Goal: Task Accomplishment & Management: Manage account settings

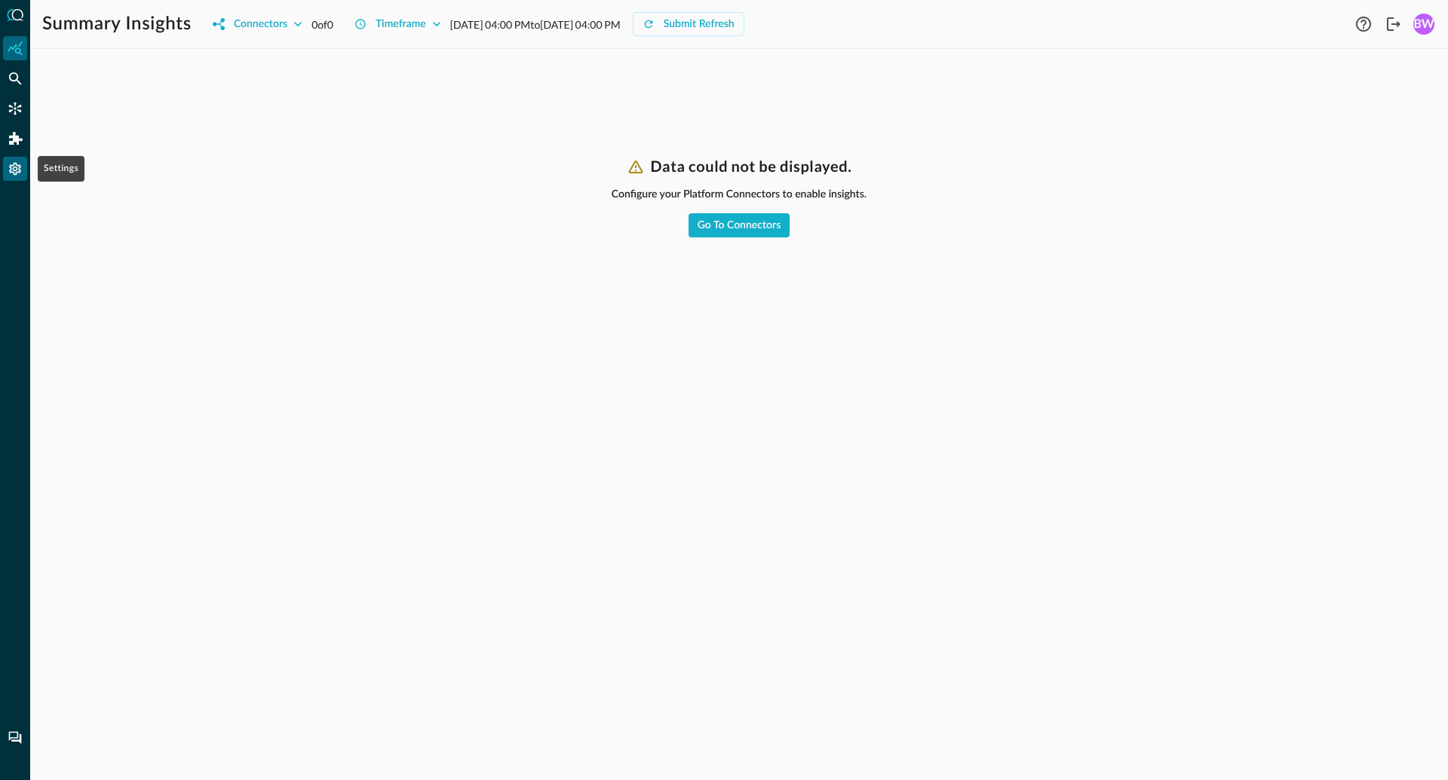
click at [16, 168] on icon "Settings" at bounding box center [15, 169] width 12 height 13
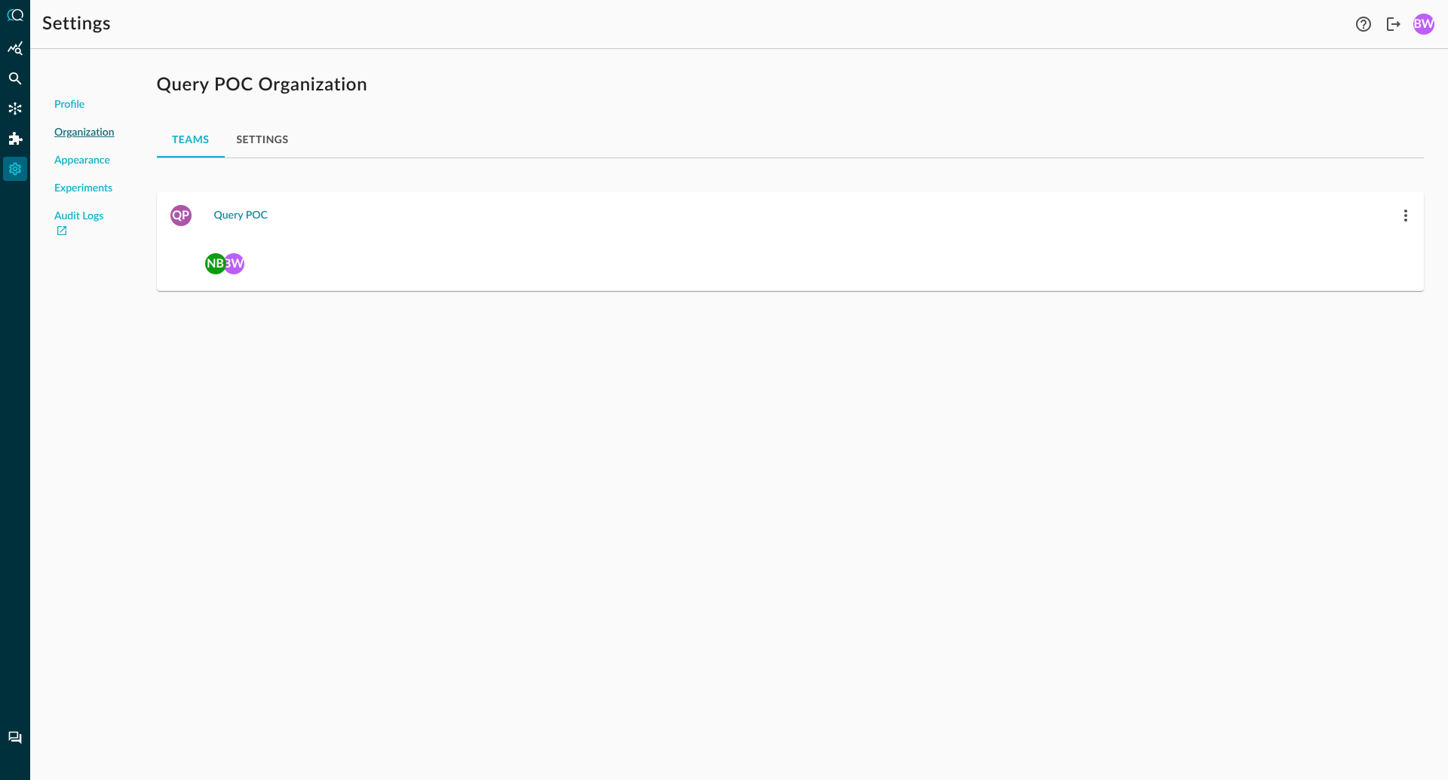
click at [238, 215] on div "Query POC" at bounding box center [241, 216] width 54 height 19
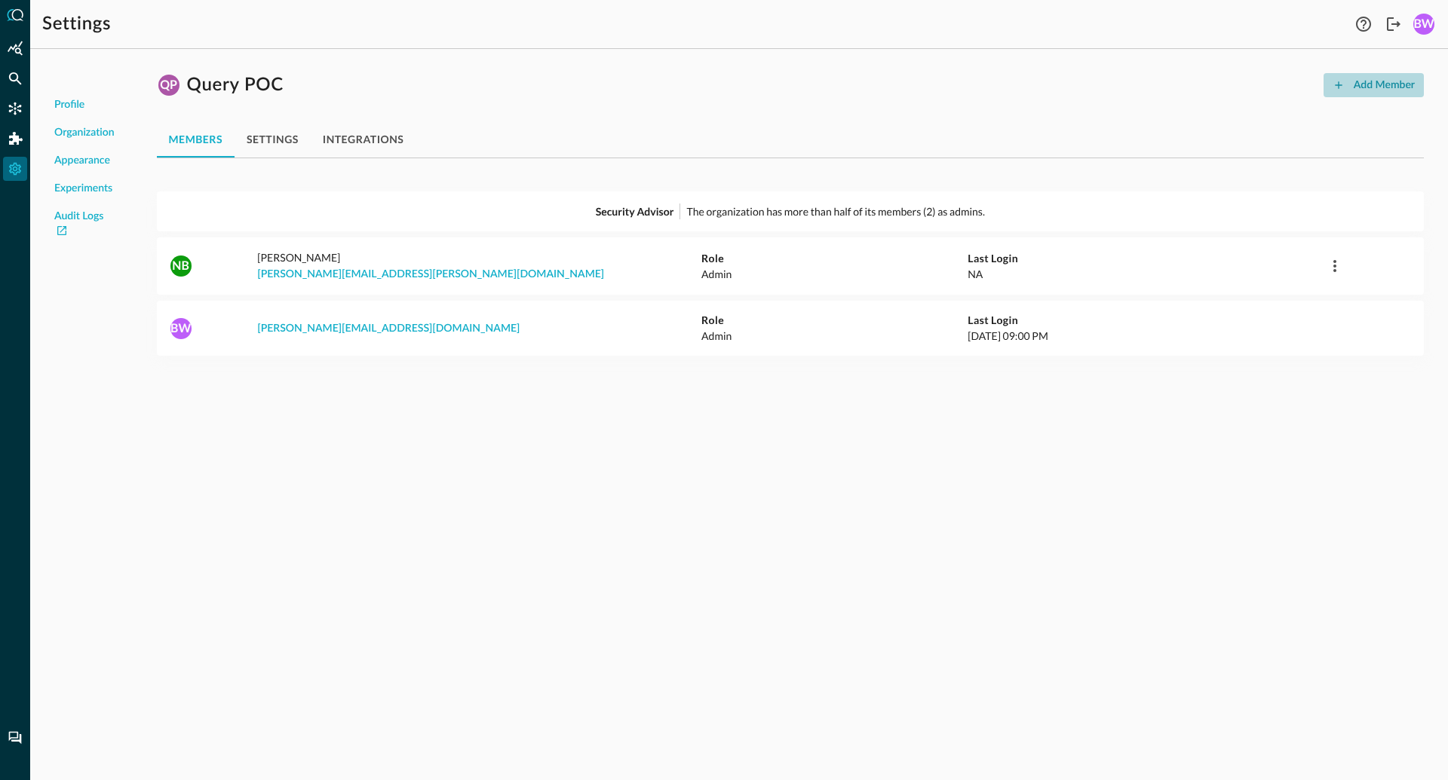
click at [1376, 89] on div "Add Member" at bounding box center [1384, 85] width 61 height 19
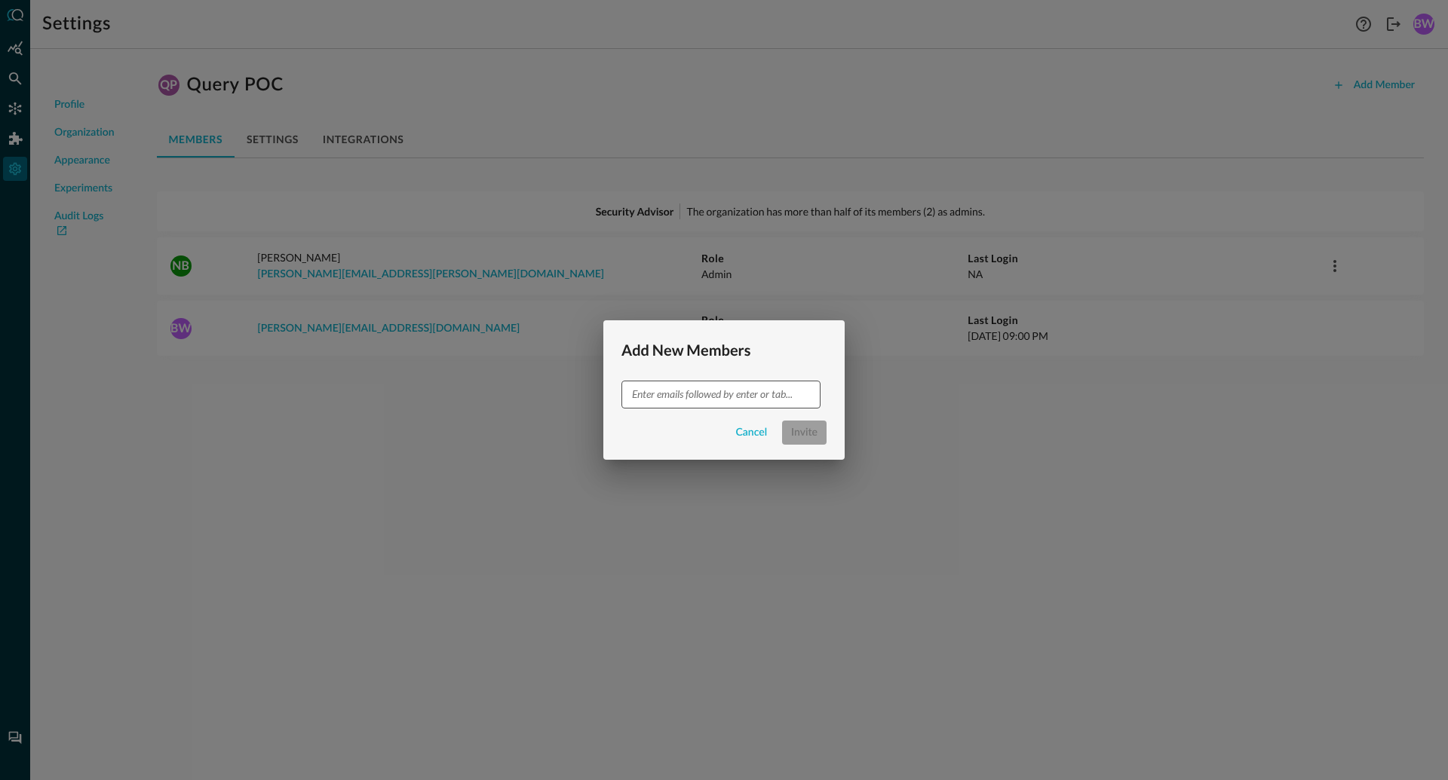
click at [671, 395] on input "text" at bounding box center [720, 394] width 188 height 19
type input "jon.rau_poc@secdataops.com"
click at [655, 437] on div "Cancel Invite" at bounding box center [723, 433] width 205 height 24
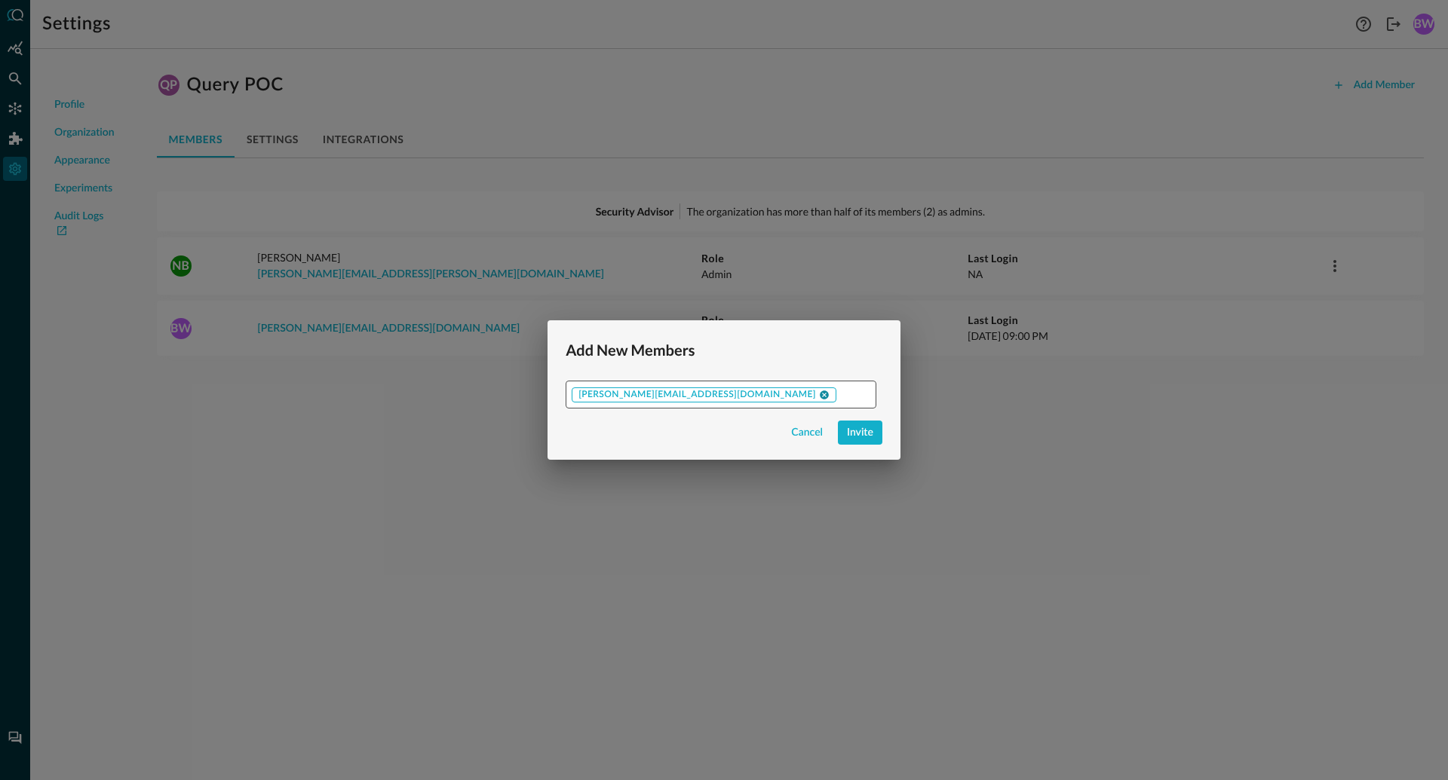
click at [820, 396] on icon at bounding box center [824, 395] width 9 height 9
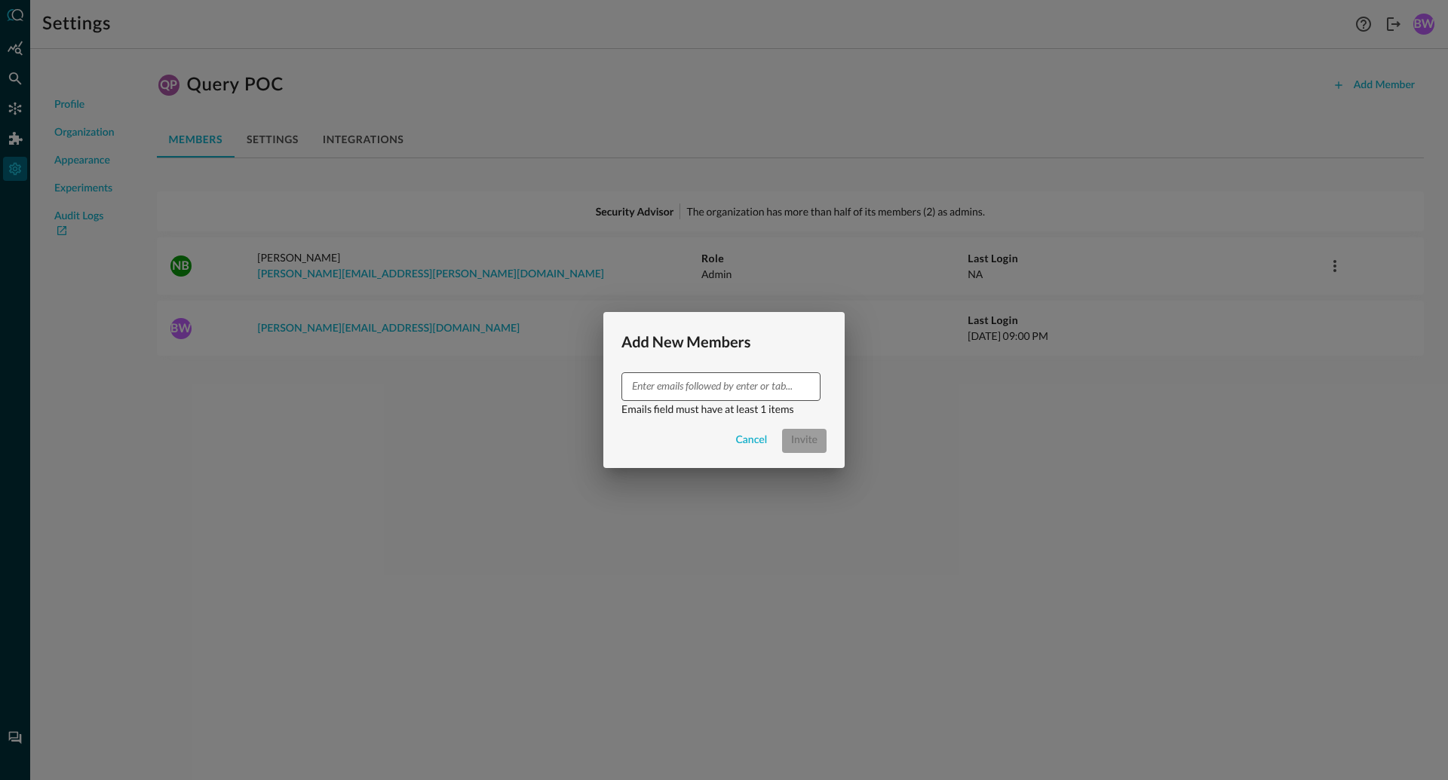
click at [718, 386] on input "text" at bounding box center [720, 386] width 188 height 19
type input "[PERSON_NAME][EMAIL_ADDRESS][PERSON_NAME][DOMAIN_NAME]"
click at [664, 448] on div "​ Emails field must have at least 1 items Cancel Invite" at bounding box center [723, 420] width 241 height 95
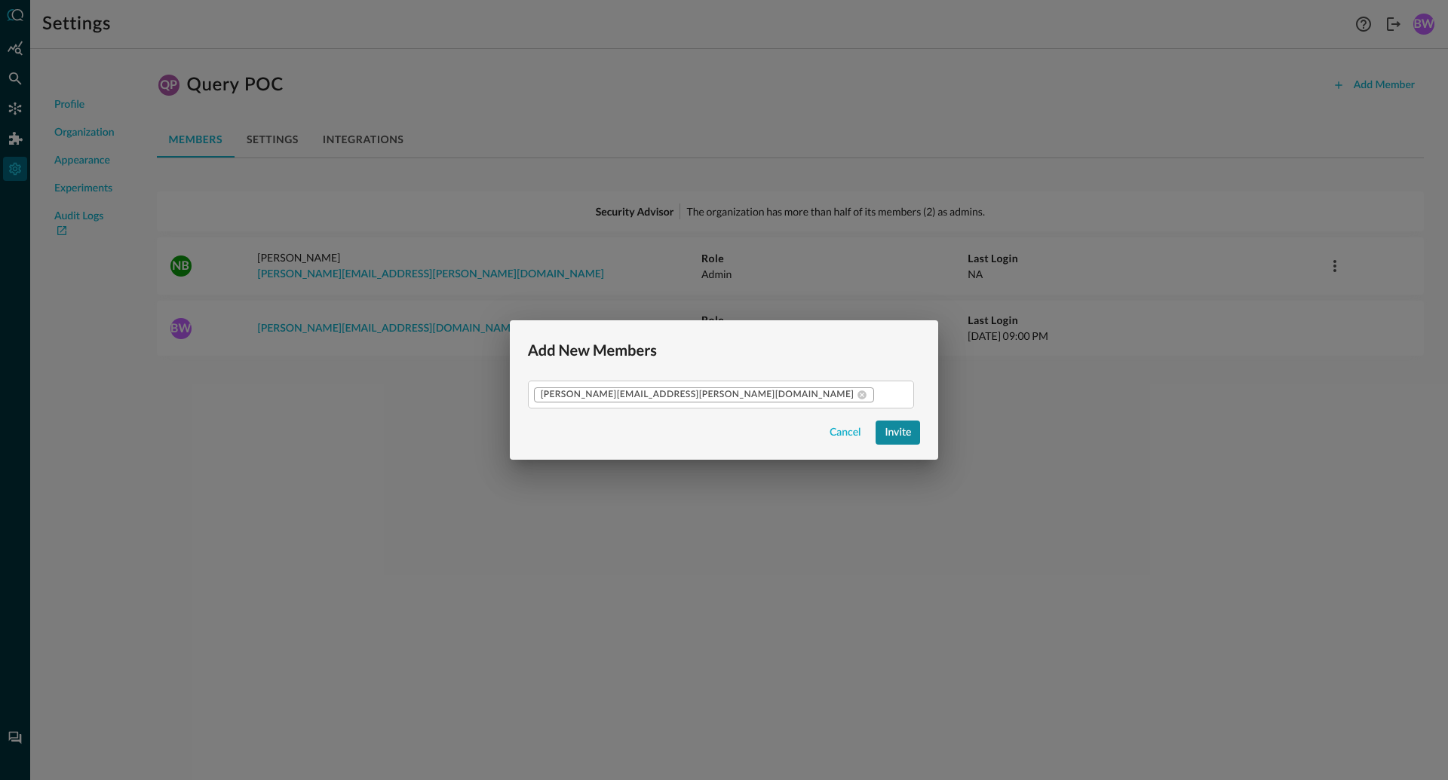
click at [885, 431] on div "Invite" at bounding box center [898, 433] width 26 height 19
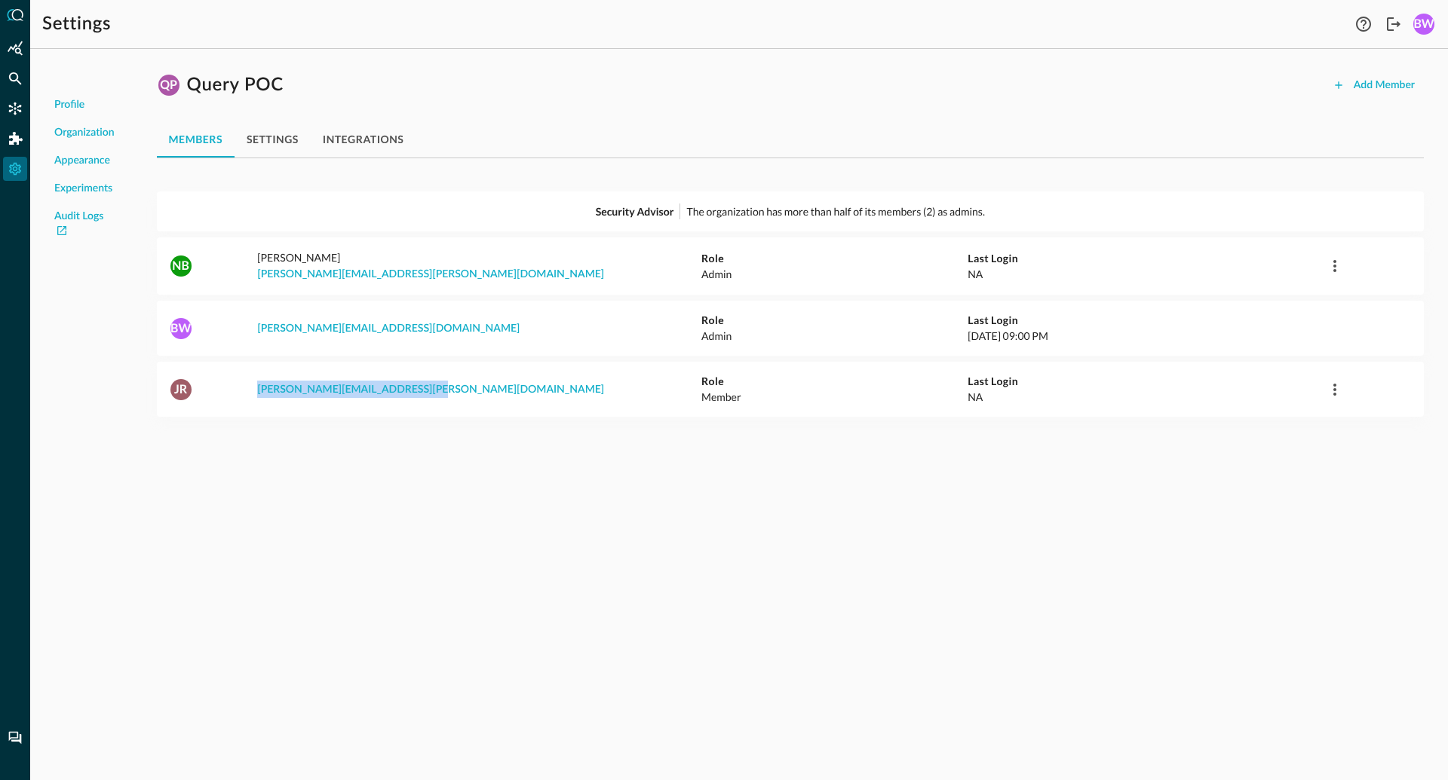
drag, startPoint x: 437, startPoint y: 387, endPoint x: 253, endPoint y: 387, distance: 183.2
click at [253, 387] on div "[PERSON_NAME] [PERSON_NAME][EMAIL_ADDRESS][PERSON_NAME][DOMAIN_NAME] Role Membe…" at bounding box center [790, 389] width 1267 height 31
copy link "[PERSON_NAME][EMAIL_ADDRESS][PERSON_NAME][DOMAIN_NAME]"
click at [303, 83] on div "QP Query POC Add Member" at bounding box center [790, 85] width 1267 height 24
click at [470, 94] on div "QP Query POC Add Member" at bounding box center [790, 85] width 1267 height 24
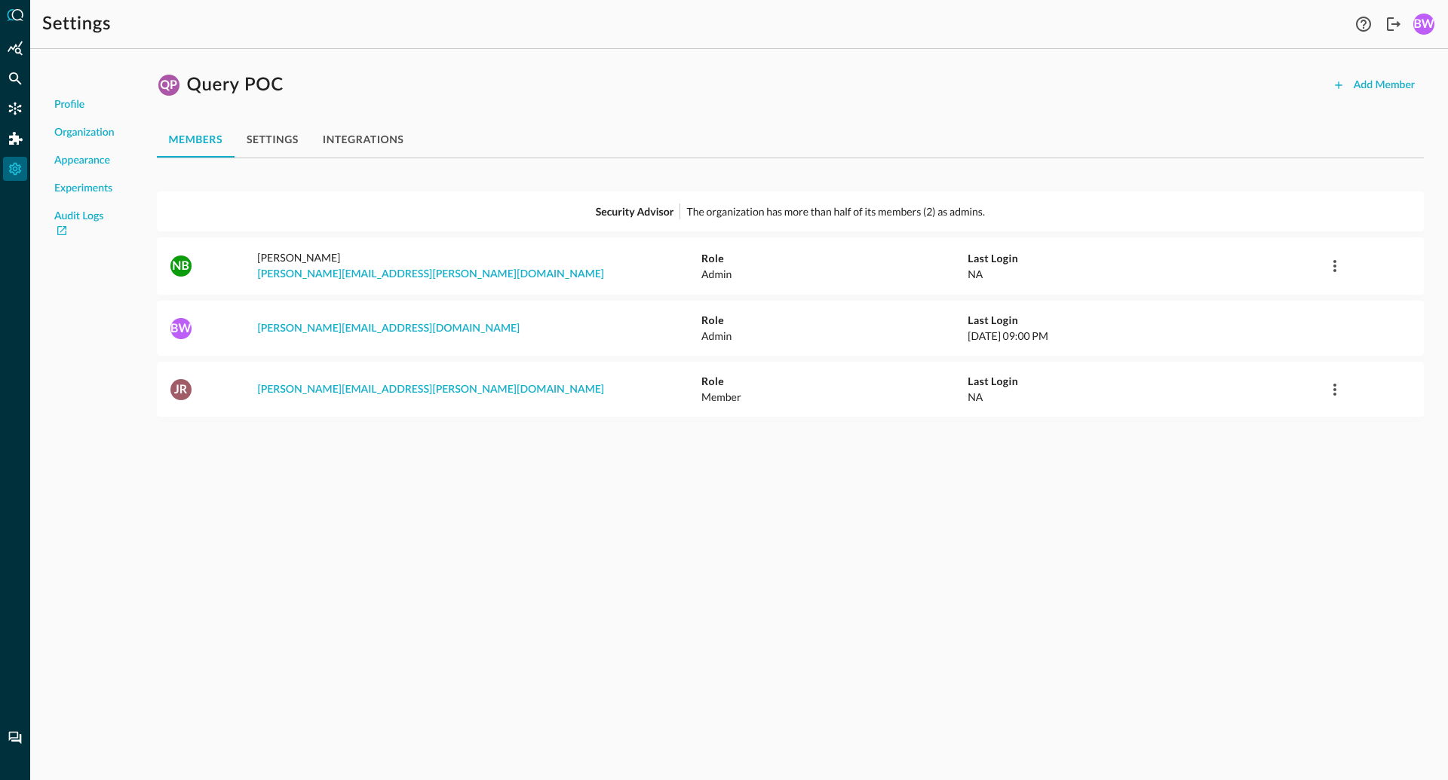
click at [518, 104] on div "QP Query POC Add Member members settings integrations Security Advisor The orga…" at bounding box center [790, 249] width 1291 height 377
click at [303, 79] on div "QP Query POC Add Member" at bounding box center [790, 85] width 1267 height 24
click at [265, 82] on h1 "Query POC" at bounding box center [235, 85] width 97 height 24
click at [316, 82] on div "QP Query POC Add Member" at bounding box center [790, 85] width 1267 height 24
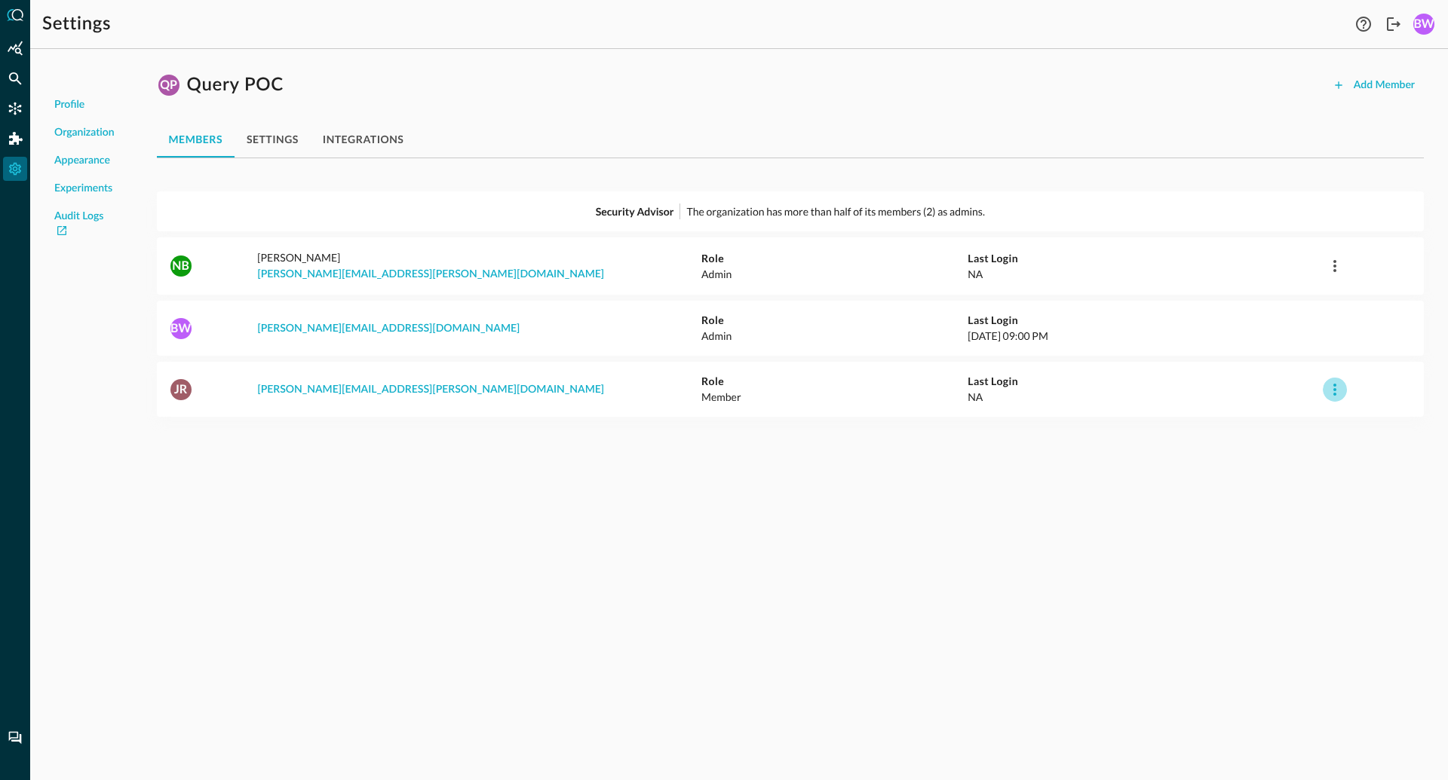
click at [1333, 388] on icon "button" at bounding box center [1335, 390] width 18 height 18
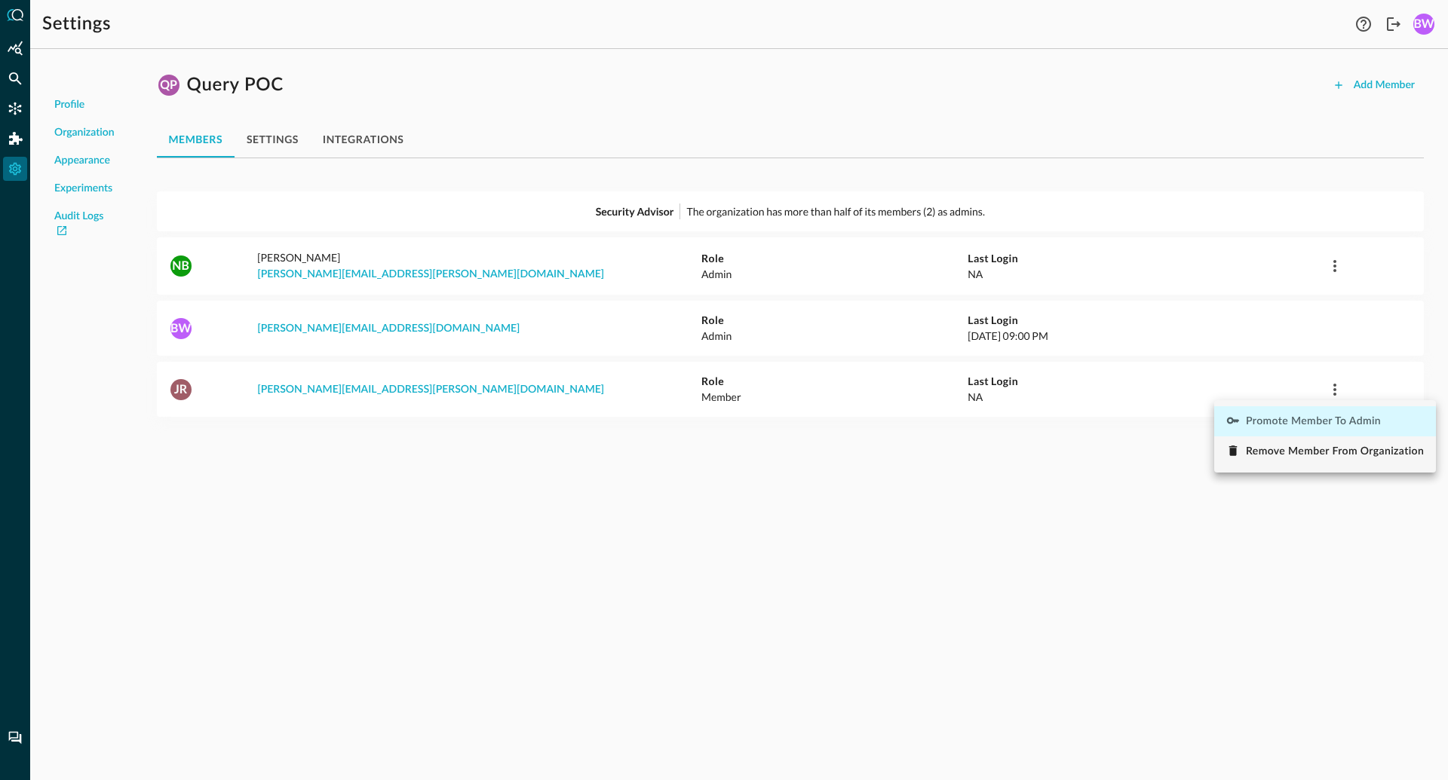
click at [1312, 424] on span "Promote Member to Admin" at bounding box center [1313, 421] width 135 height 11
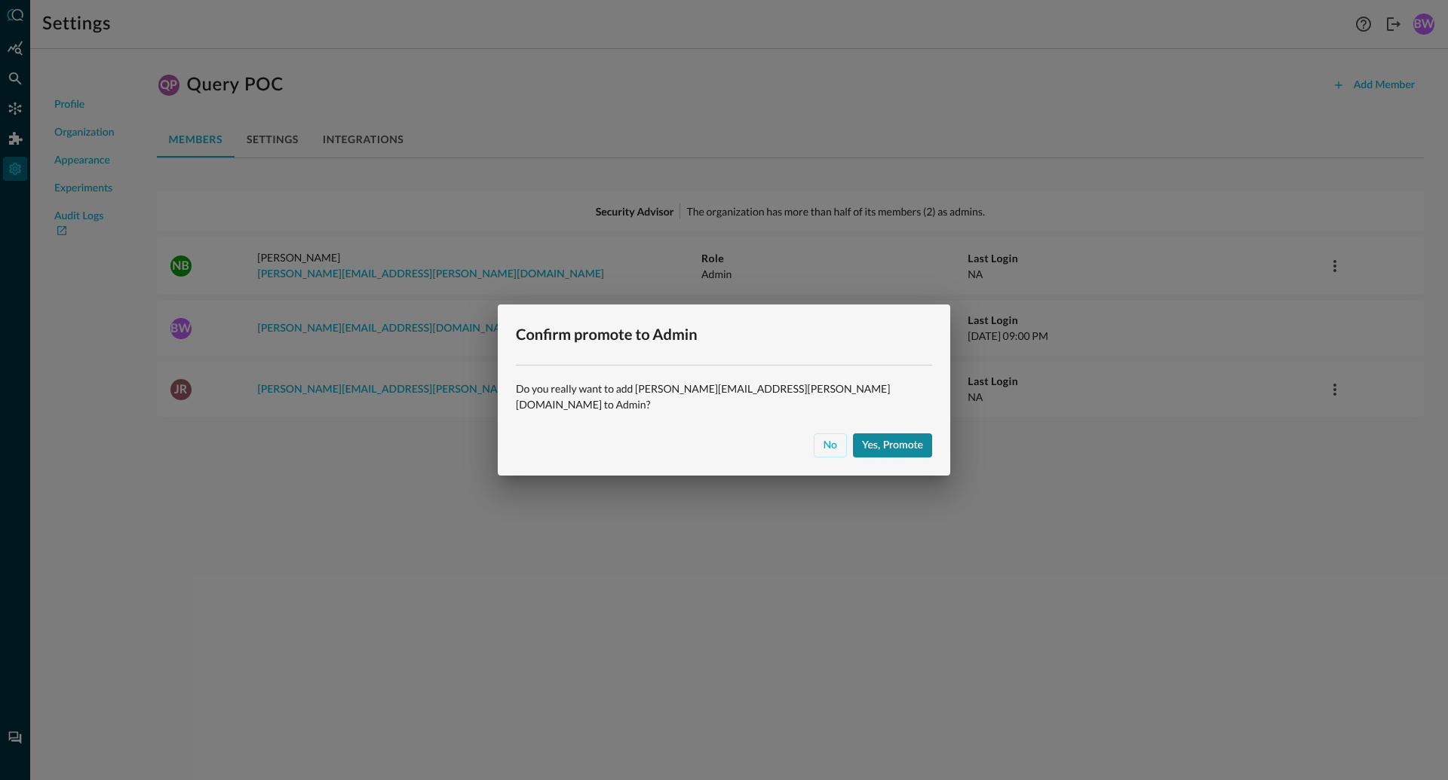
click at [862, 437] on div "Yes, promote" at bounding box center [892, 446] width 61 height 19
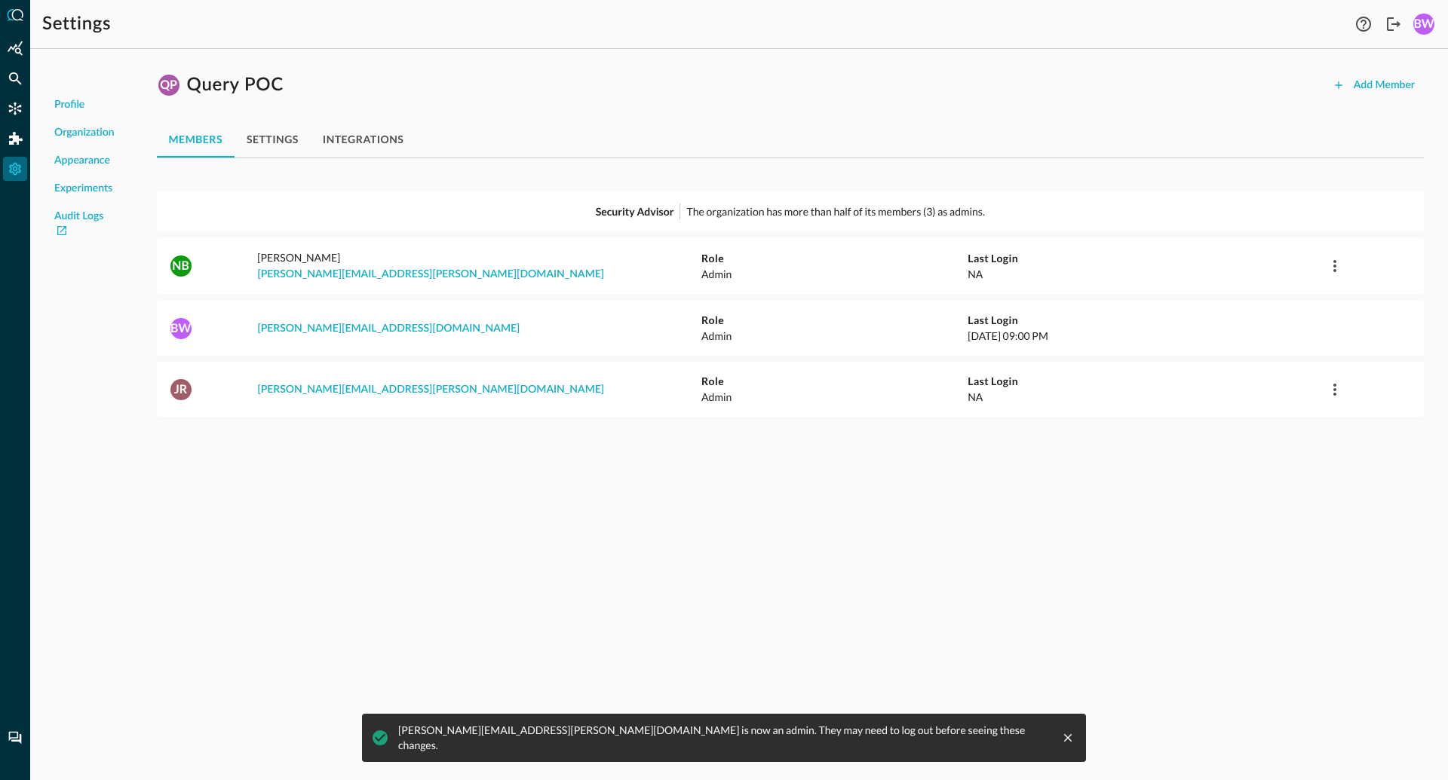
click at [493, 147] on div "members settings integrations" at bounding box center [790, 139] width 1267 height 36
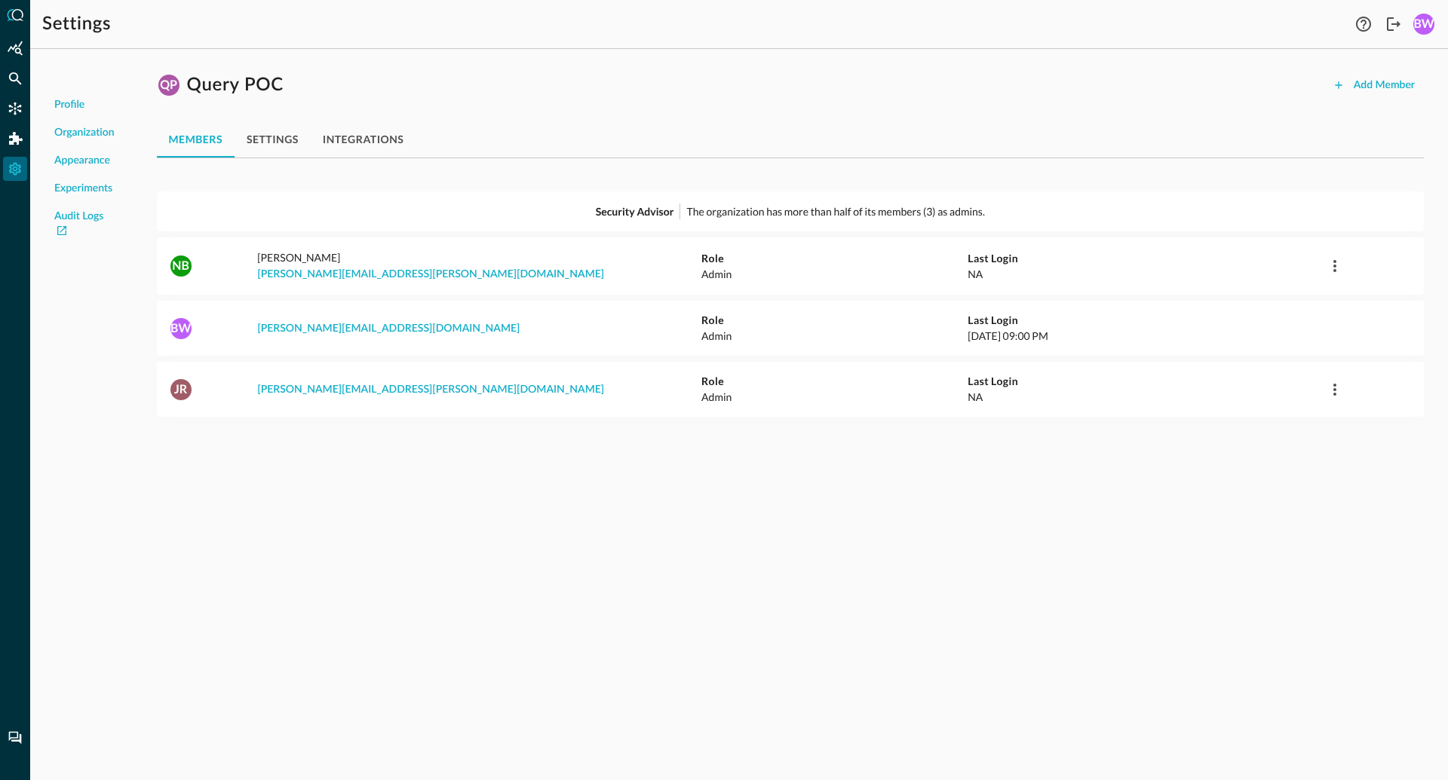
click at [329, 88] on div "QP Query POC Add Member" at bounding box center [790, 85] width 1267 height 24
click at [291, 85] on div "QP Query POC Add Member" at bounding box center [790, 85] width 1267 height 24
click at [267, 85] on h1 "Query POC" at bounding box center [235, 85] width 97 height 24
click at [357, 75] on div "QP Query POC Add Member" at bounding box center [790, 85] width 1267 height 24
